Goal: Task Accomplishment & Management: Complete application form

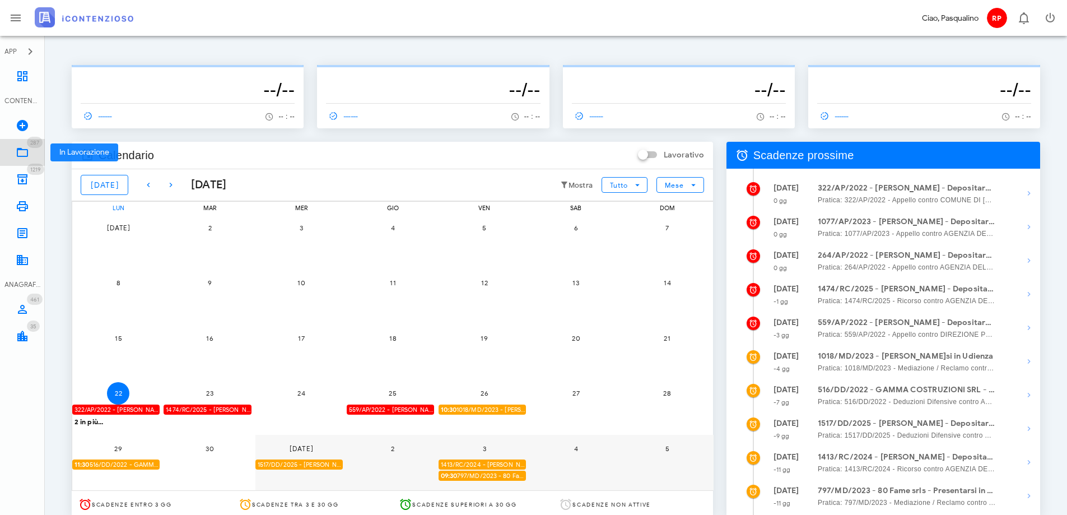
click at [15, 156] on link "287 In Lavorazione 287" at bounding box center [22, 152] width 45 height 27
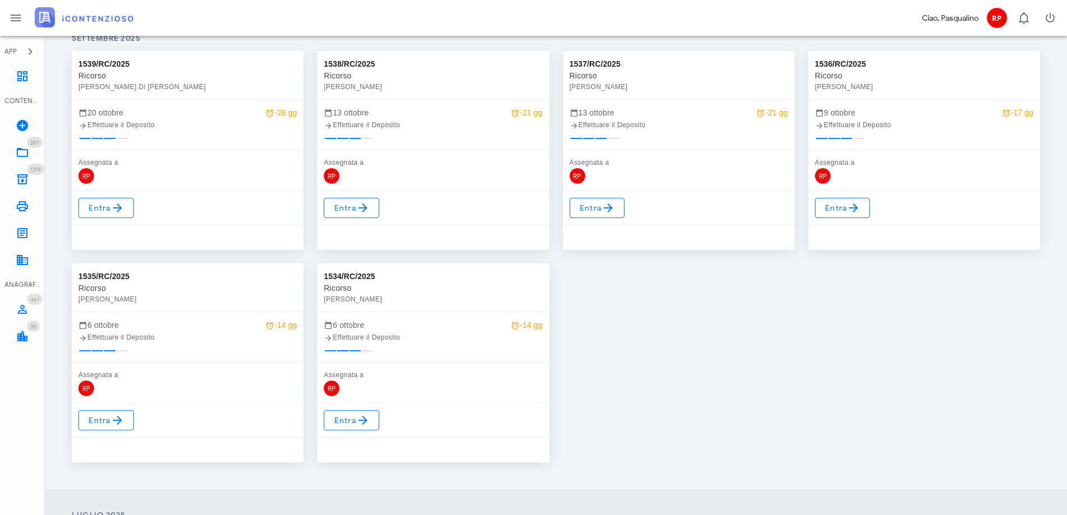
scroll to position [224, 0]
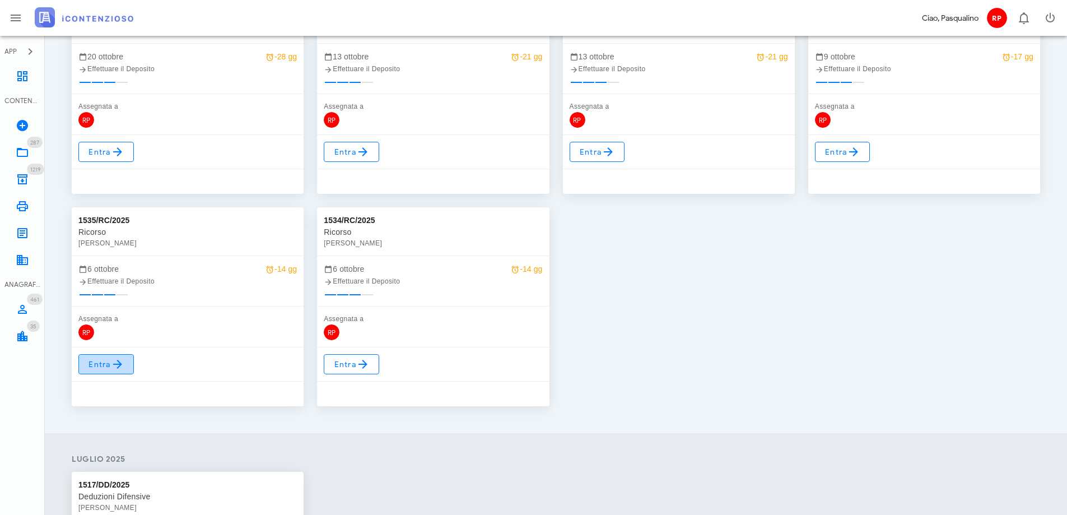
click at [108, 354] on link "Entra" at bounding box center [105, 364] width 55 height 20
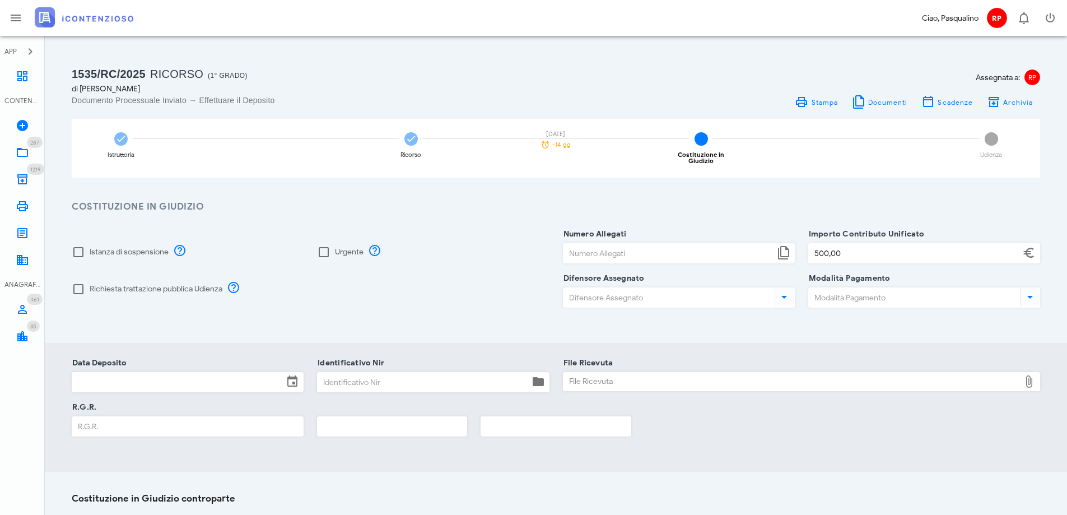
click at [107, 382] on input "Data Deposito" at bounding box center [177, 381] width 211 height 19
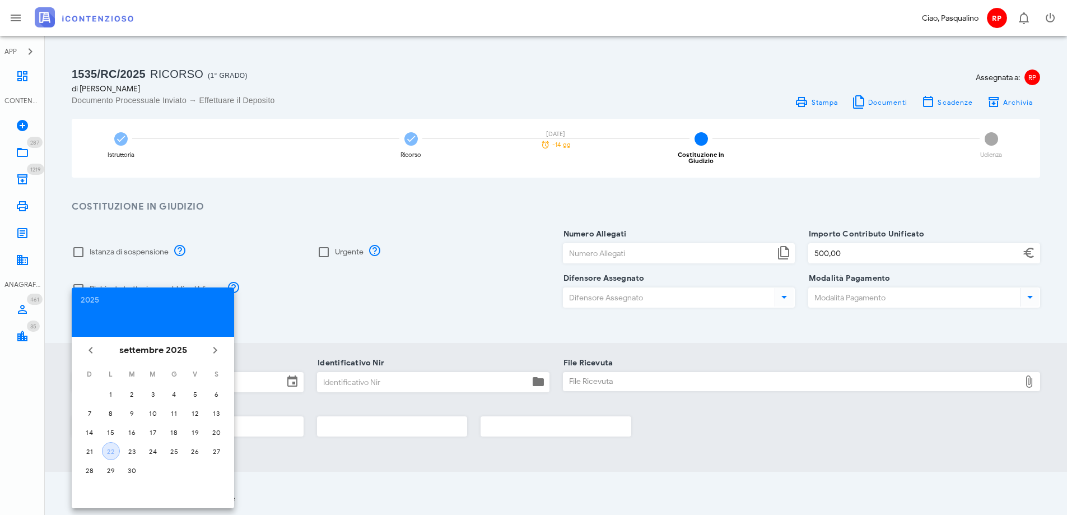
click at [109, 447] on div "22" at bounding box center [110, 451] width 17 height 8
type input "[DATE]"
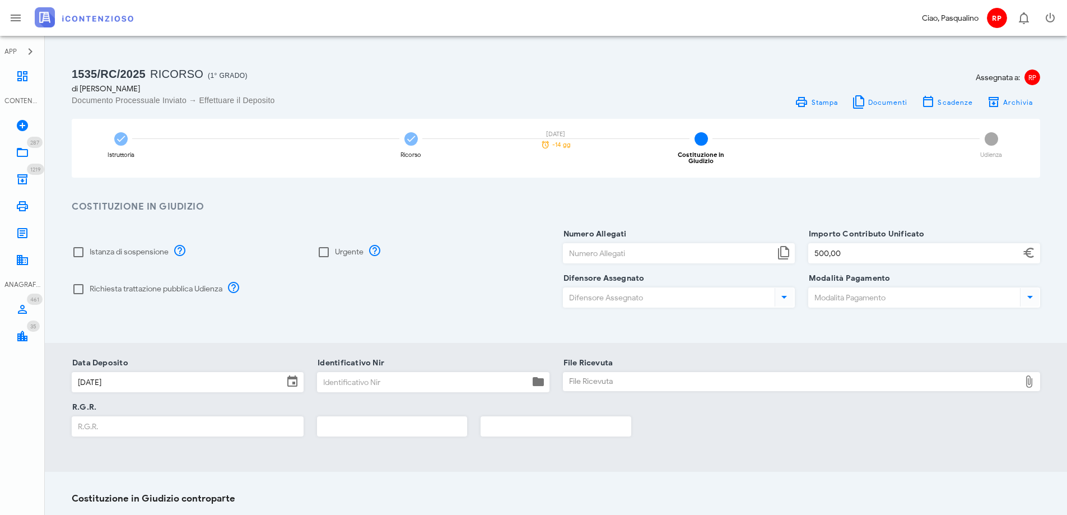
click at [330, 376] on input "Identificativo Nir" at bounding box center [422, 381] width 211 height 19
type input "355"
click at [656, 363] on div "File Ricevuta File Ricevuta" at bounding box center [802, 384] width 478 height 43
click at [634, 380] on div "File Ricevuta" at bounding box center [791, 381] width 457 height 18
type input "C:\fakepath\Ricevuta_NIR_T-1382362-2025.pdf"
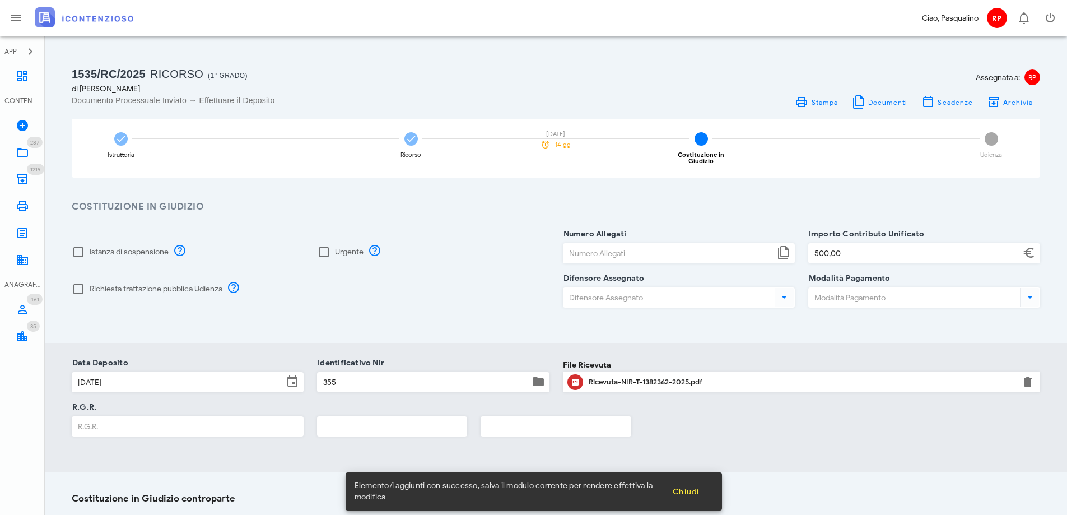
click at [143, 420] on input "R.G.R." at bounding box center [187, 426] width 231 height 19
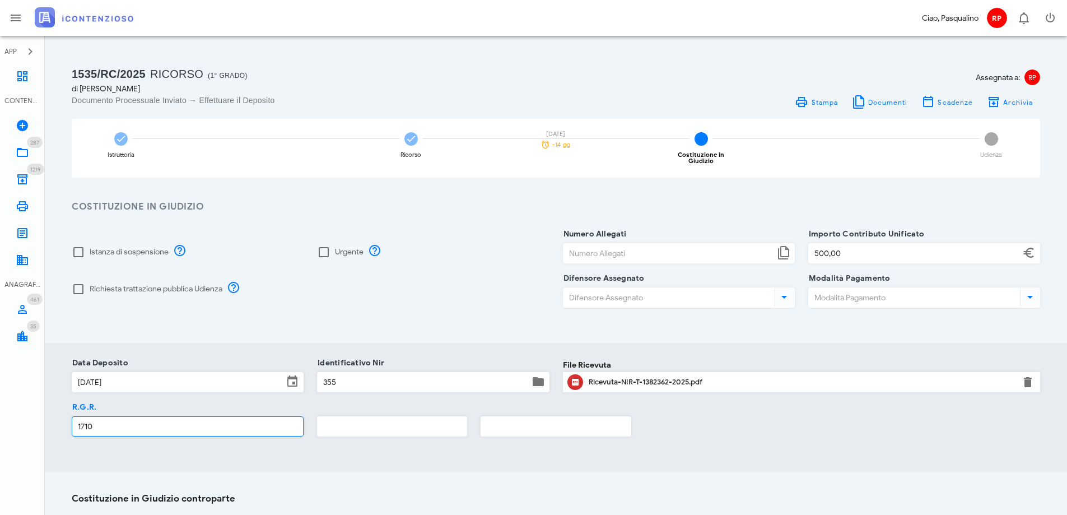
type input "1710"
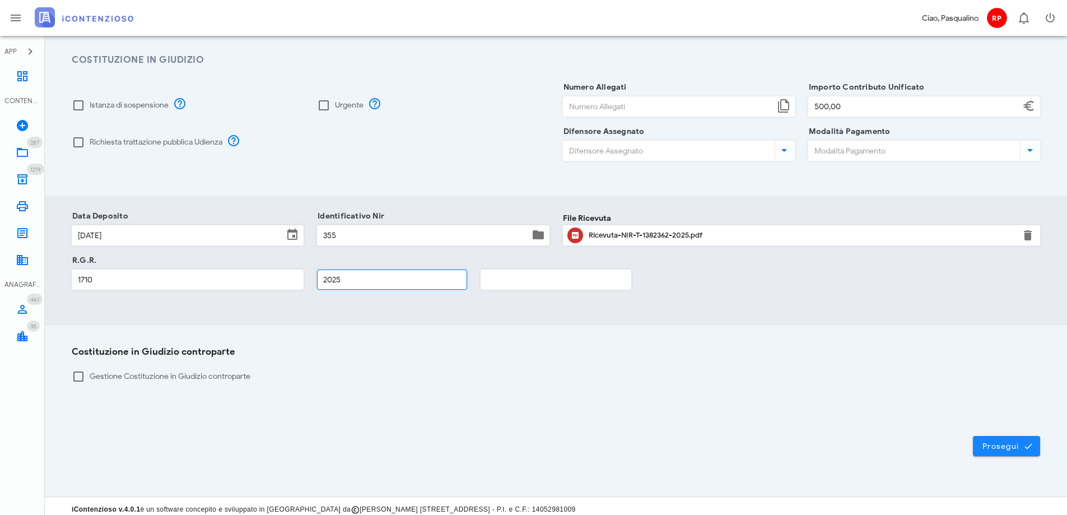
scroll to position [147, 0]
type input "2025"
click at [1011, 435] on button "Prosegui" at bounding box center [1006, 445] width 67 height 20
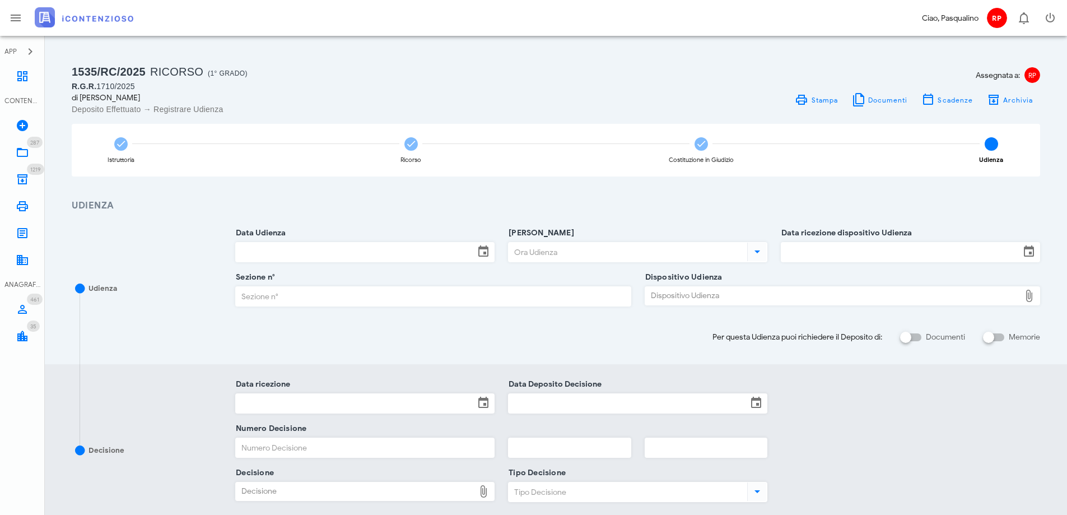
scroll to position [0, 0]
click at [1020, 101] on span "Archivia" at bounding box center [1017, 102] width 31 height 8
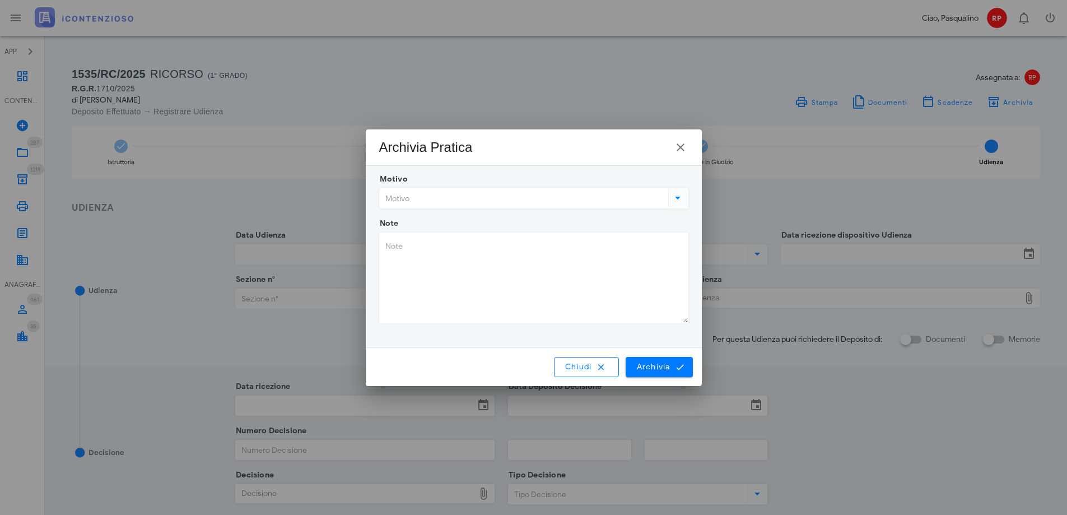
click at [544, 198] on input "Motivo" at bounding box center [523, 198] width 286 height 19
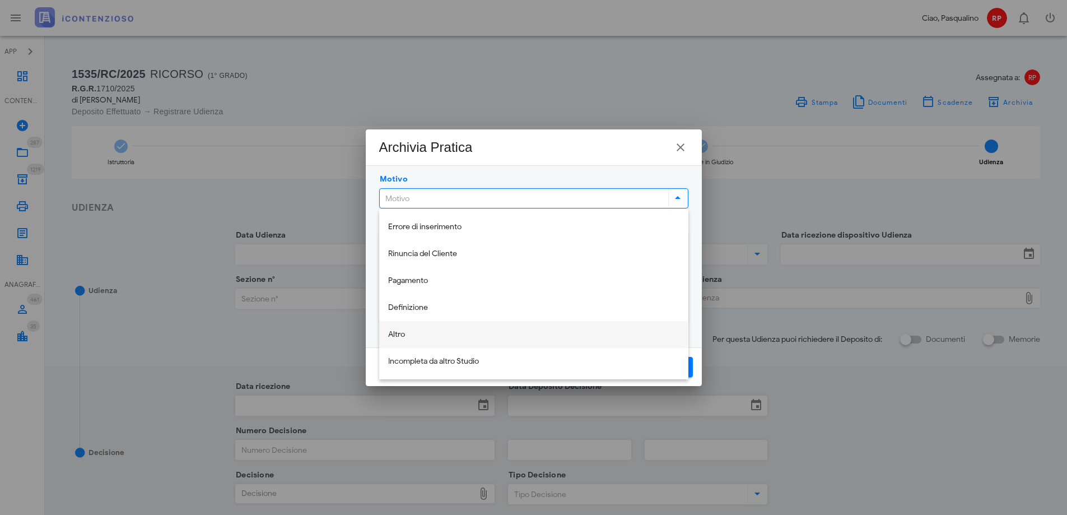
click at [435, 334] on div "Altro" at bounding box center [533, 335] width 291 height 10
type input "Altro"
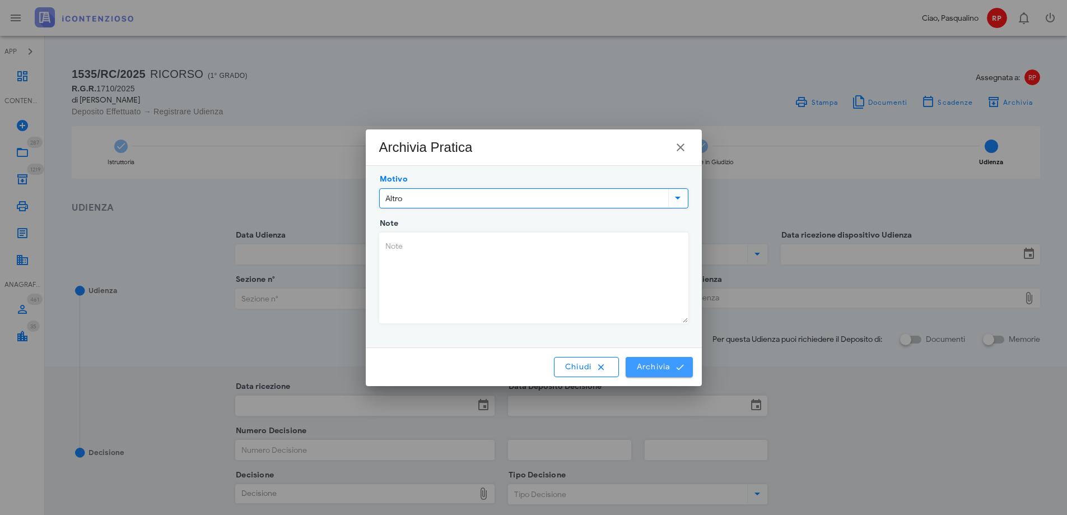
click at [648, 364] on span "Archivia" at bounding box center [659, 367] width 46 height 10
